Goal: Navigation & Orientation: Find specific page/section

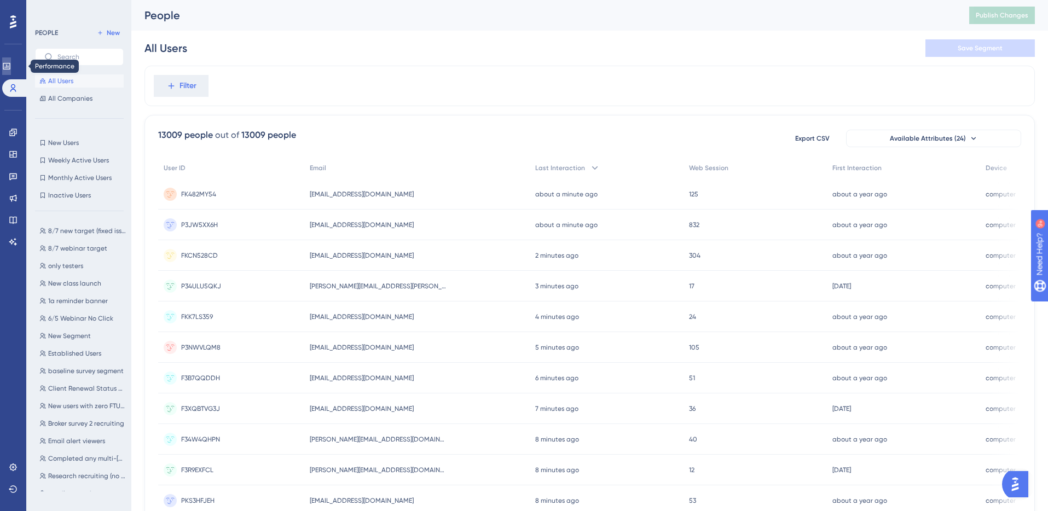
click at [10, 66] on icon at bounding box center [6, 66] width 7 height 7
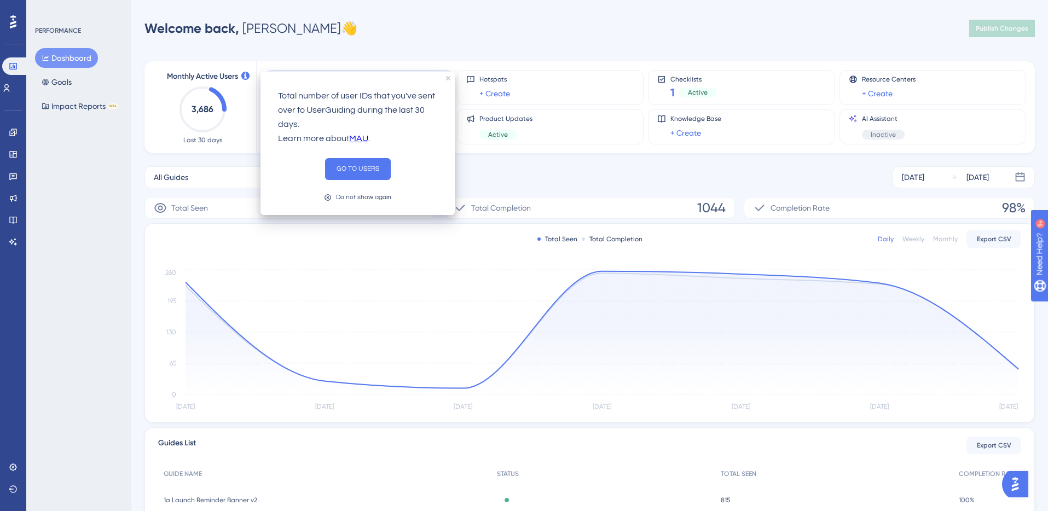
click at [358, 137] on link "MAU" at bounding box center [358, 139] width 19 height 14
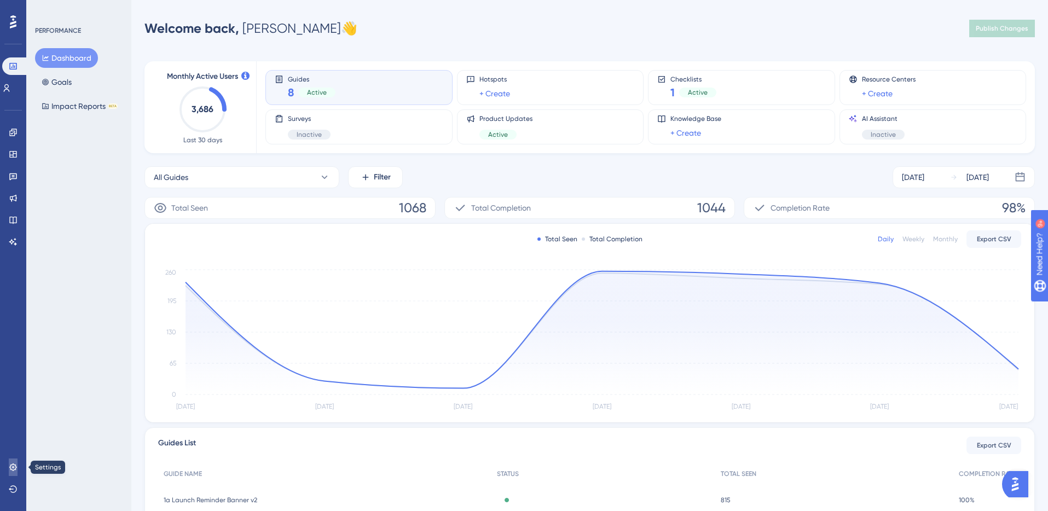
click at [13, 469] on icon at bounding box center [13, 467] width 9 height 9
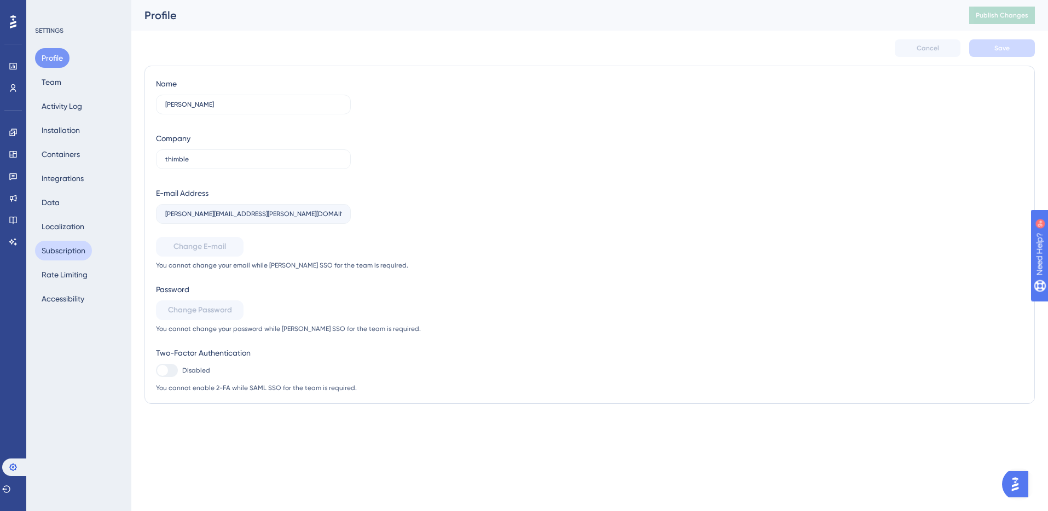
click at [66, 248] on button "Subscription" at bounding box center [63, 251] width 57 height 20
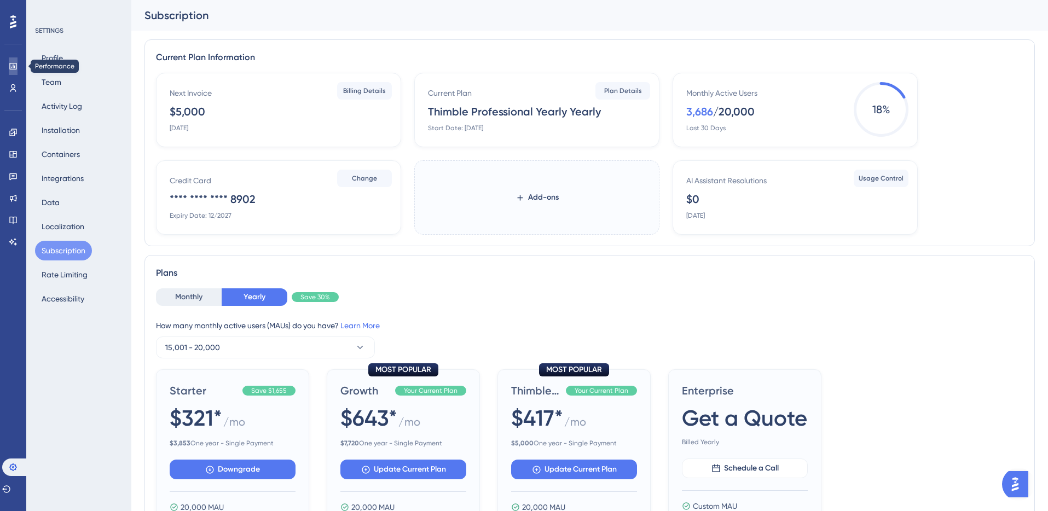
click at [11, 66] on icon at bounding box center [12, 66] width 7 height 7
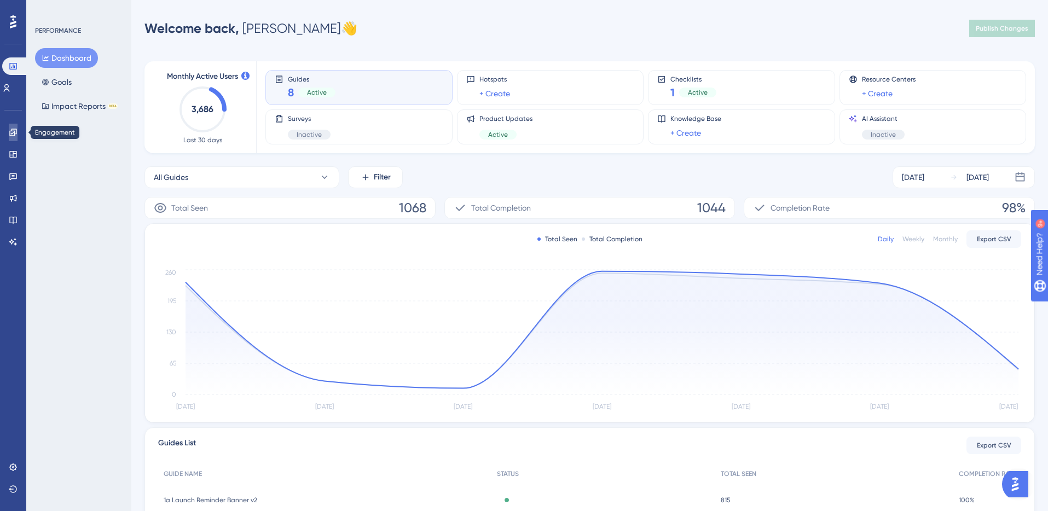
click at [10, 131] on icon at bounding box center [13, 132] width 9 height 9
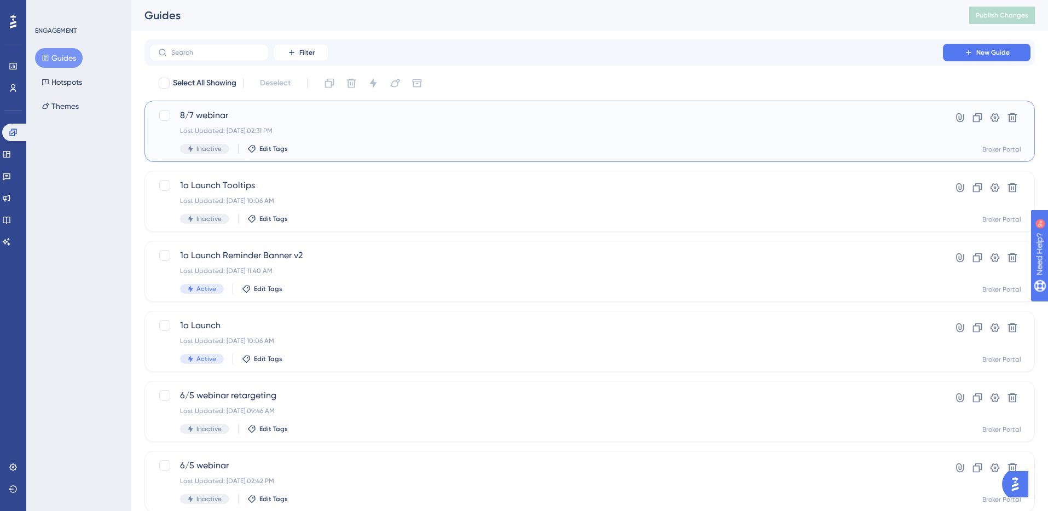
click at [375, 131] on div "Last Updated: [DATE] 02:31 PM" at bounding box center [545, 130] width 731 height 9
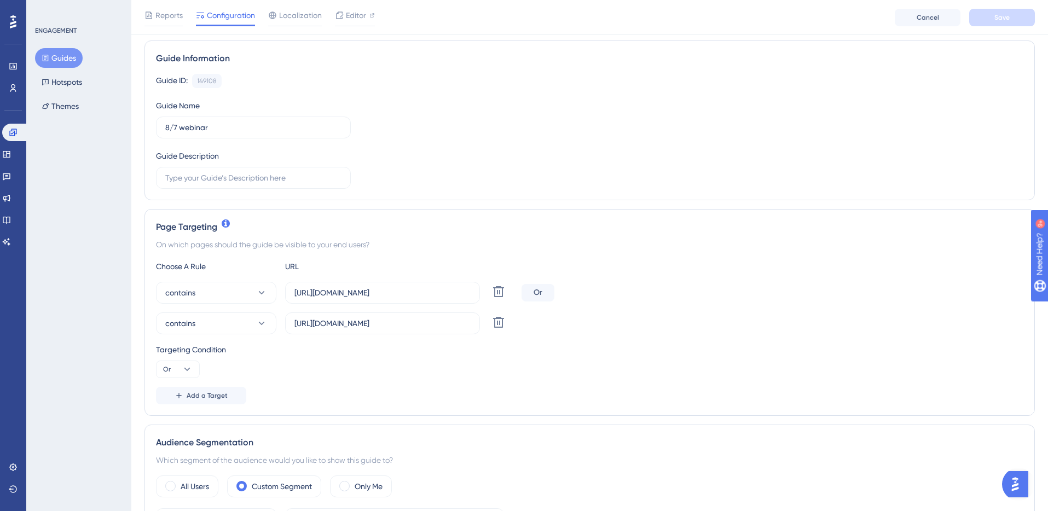
scroll to position [91, 0]
